Goal: Transaction & Acquisition: Purchase product/service

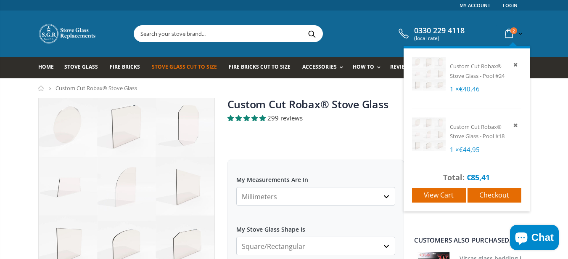
click at [514, 65] on icon at bounding box center [516, 65] width 8 height 8
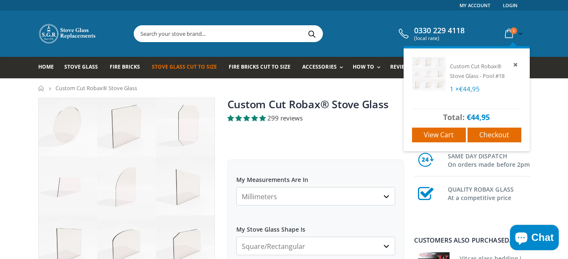
click at [514, 65] on icon at bounding box center [516, 65] width 8 height 8
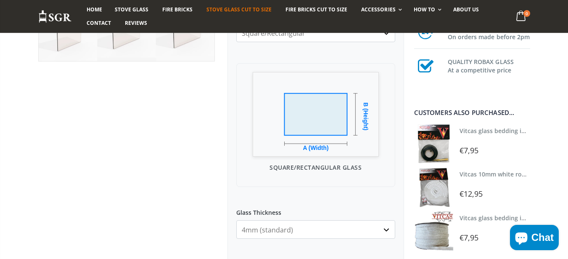
scroll to position [353, 0]
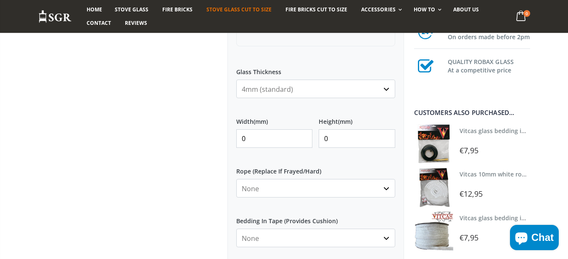
click at [266, 129] on input "0" at bounding box center [274, 138] width 77 height 19
click at [258, 149] on div "Width (mm) 0 Height (mm) 0" at bounding box center [315, 132] width 159 height 43
click at [258, 148] on div "Width (mm) 0 Height (mm) 0" at bounding box center [315, 132] width 159 height 43
click at [259, 133] on input "0" at bounding box center [274, 138] width 77 height 19
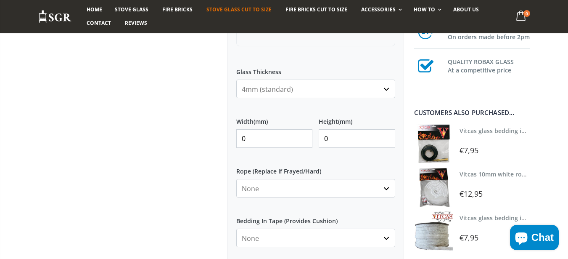
click at [259, 133] on input "0" at bounding box center [274, 138] width 77 height 19
type input "250"
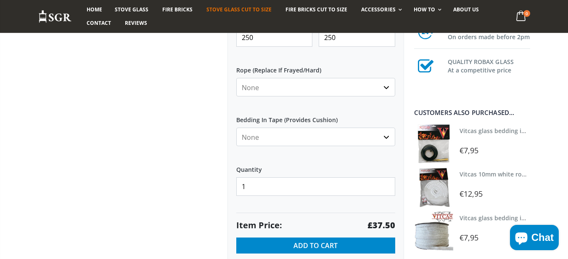
scroll to position [555, 0]
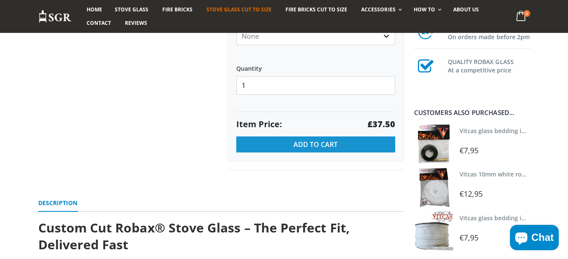
type input "250"
click at [285, 146] on button "Add to Cart" at bounding box center [315, 144] width 159 height 16
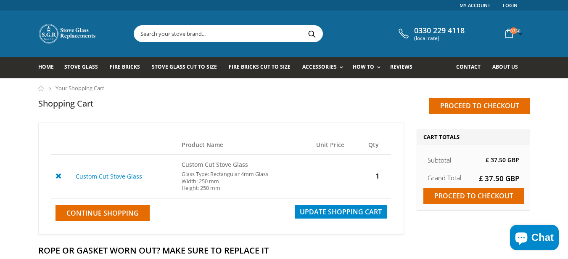
click at [363, 120] on div "Shopping Cart Proceed to checkout Product Name Unit Price Qty Custom Cut Stove …" at bounding box center [284, 167] width 492 height 138
click at [63, 175] on icon at bounding box center [58, 175] width 11 height 10
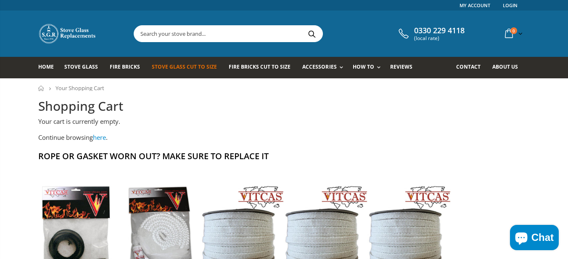
click at [175, 72] on link "Stove Glass Cut To Size" at bounding box center [188, 67] width 72 height 21
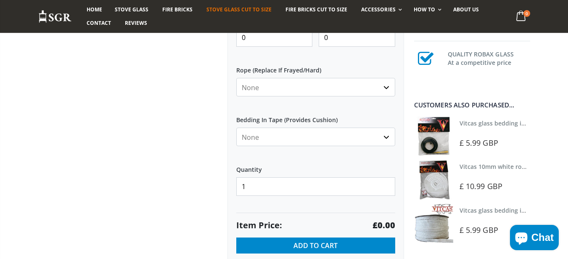
scroll to position [353, 0]
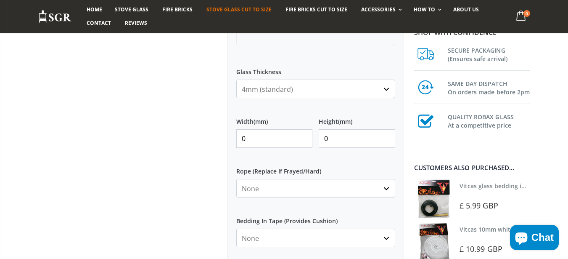
click at [264, 133] on input "0" at bounding box center [274, 138] width 77 height 19
click at [264, 134] on input "0" at bounding box center [274, 138] width 77 height 19
type input "250"
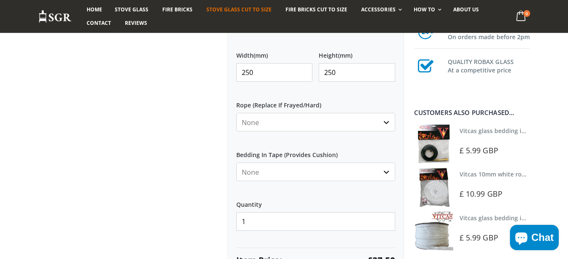
scroll to position [505, 0]
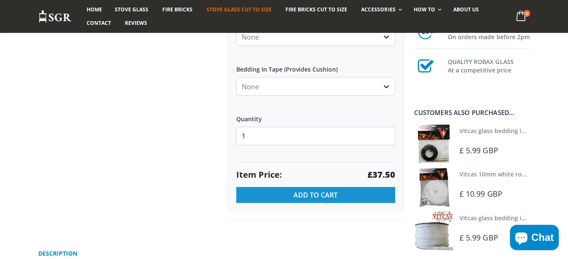
type input "250"
click at [244, 202] on button "Add to Cart" at bounding box center [315, 195] width 159 height 16
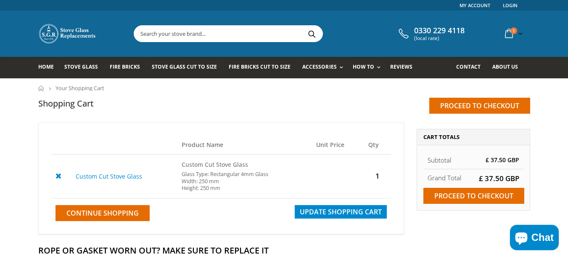
click at [56, 178] on icon at bounding box center [58, 175] width 11 height 10
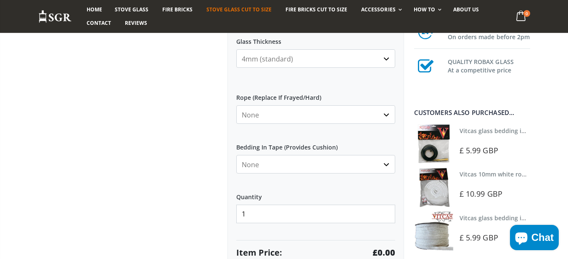
scroll to position [404, 0]
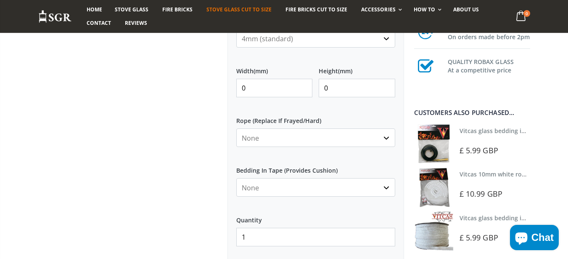
click at [280, 85] on input "0" at bounding box center [274, 88] width 77 height 19
type input "250"
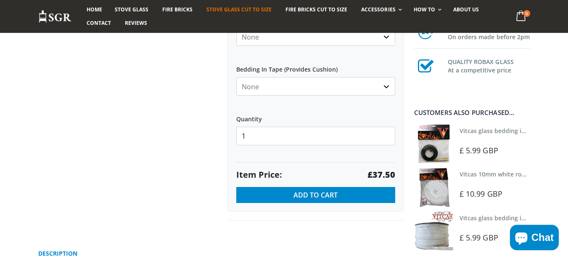
type input "250"
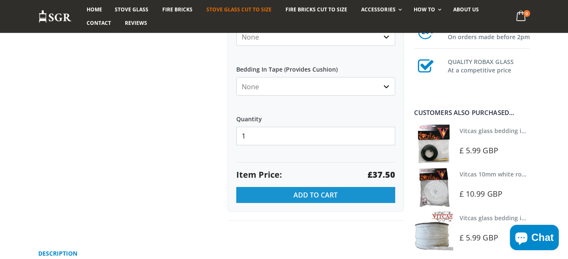
click at [332, 201] on button "Add to Cart" at bounding box center [315, 195] width 159 height 16
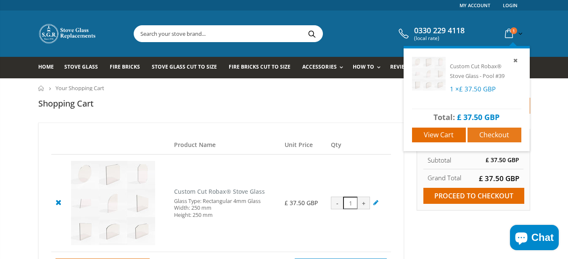
click at [483, 138] on span "Checkout" at bounding box center [495, 134] width 30 height 9
